Goal: Entertainment & Leisure: Consume media (video, audio)

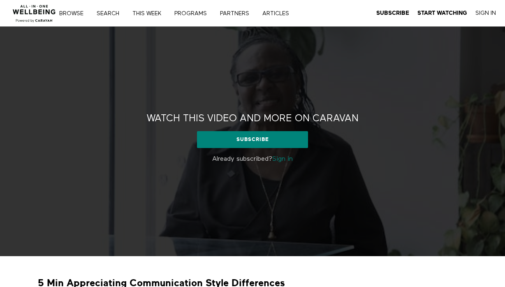
scroll to position [38, 0]
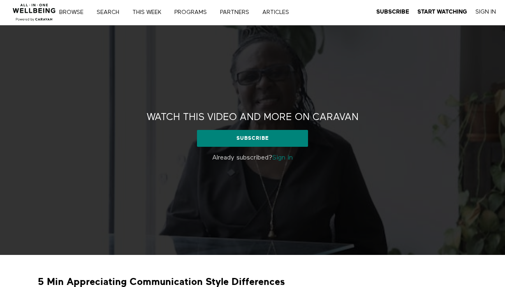
scroll to position [3, 0]
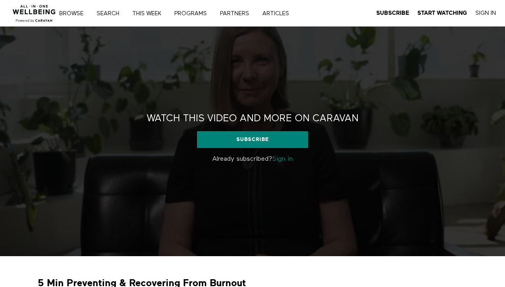
scroll to position [122, 0]
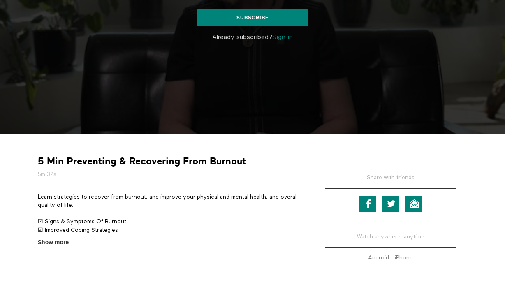
click at [51, 248] on div "5 Min Preventing & Recovering From Burnout 5m 32s Learn strategies to recover f…" at bounding box center [253, 207] width 442 height 133
click at [53, 242] on span "Show more" at bounding box center [53, 242] width 31 height 9
click at [0, 0] on input "Show more Show less" at bounding box center [0, 0] width 0 height 0
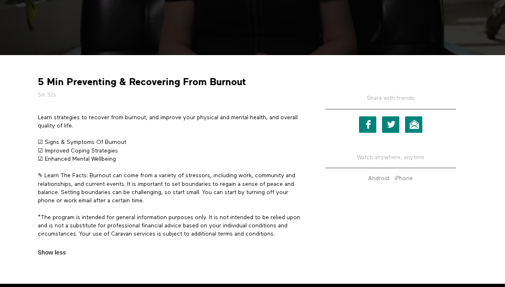
scroll to position [210, 0]
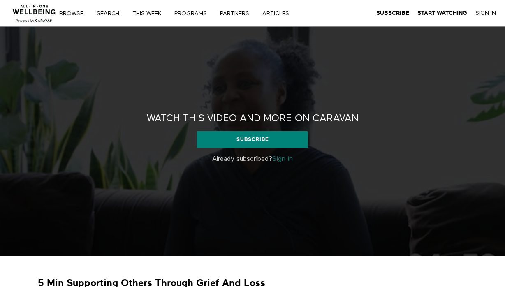
scroll to position [39, 0]
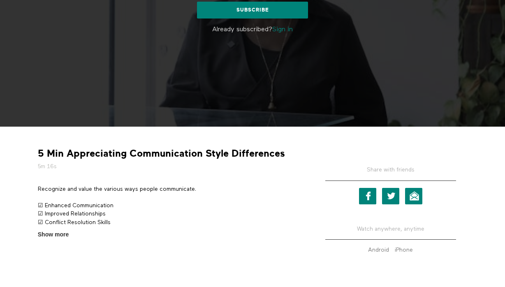
scroll to position [146, 0]
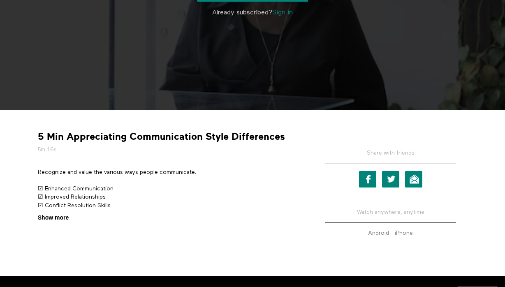
click at [65, 217] on span "Show more" at bounding box center [53, 217] width 31 height 9
click at [0, 0] on input "Show more Show less" at bounding box center [0, 0] width 0 height 0
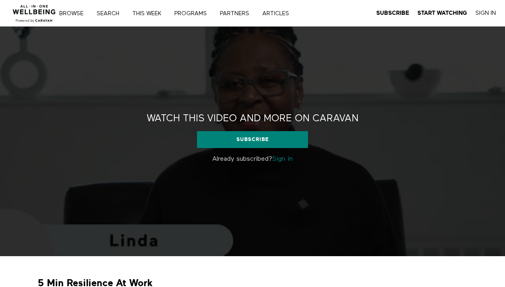
scroll to position [62, 0]
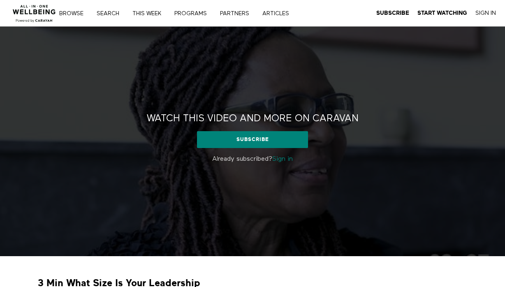
scroll to position [48, 0]
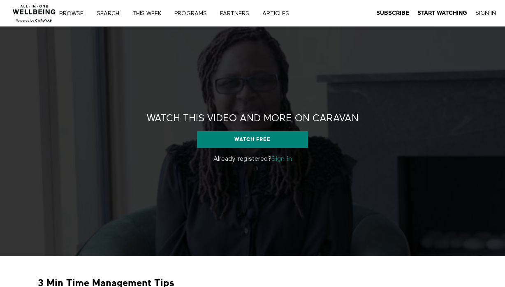
scroll to position [37, 0]
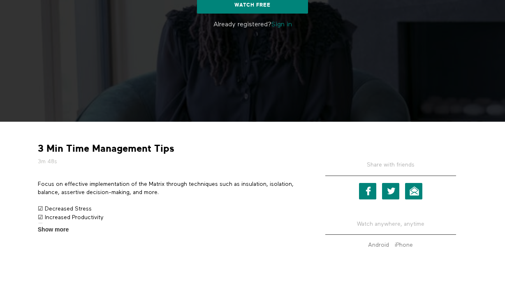
scroll to position [139, 0]
